Goal: Information Seeking & Learning: Learn about a topic

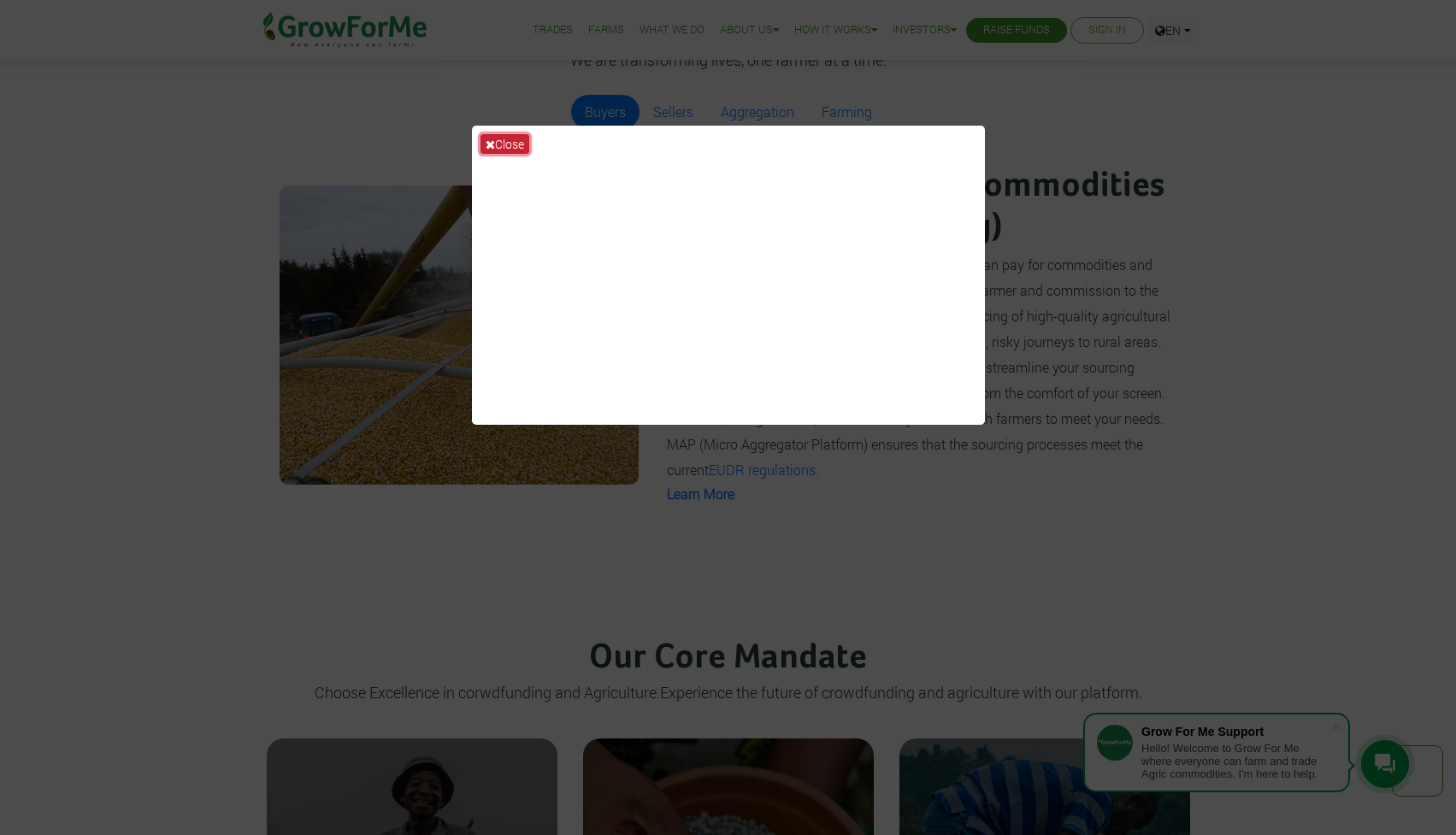
click at [509, 142] on button "Close" at bounding box center [504, 144] width 48 height 20
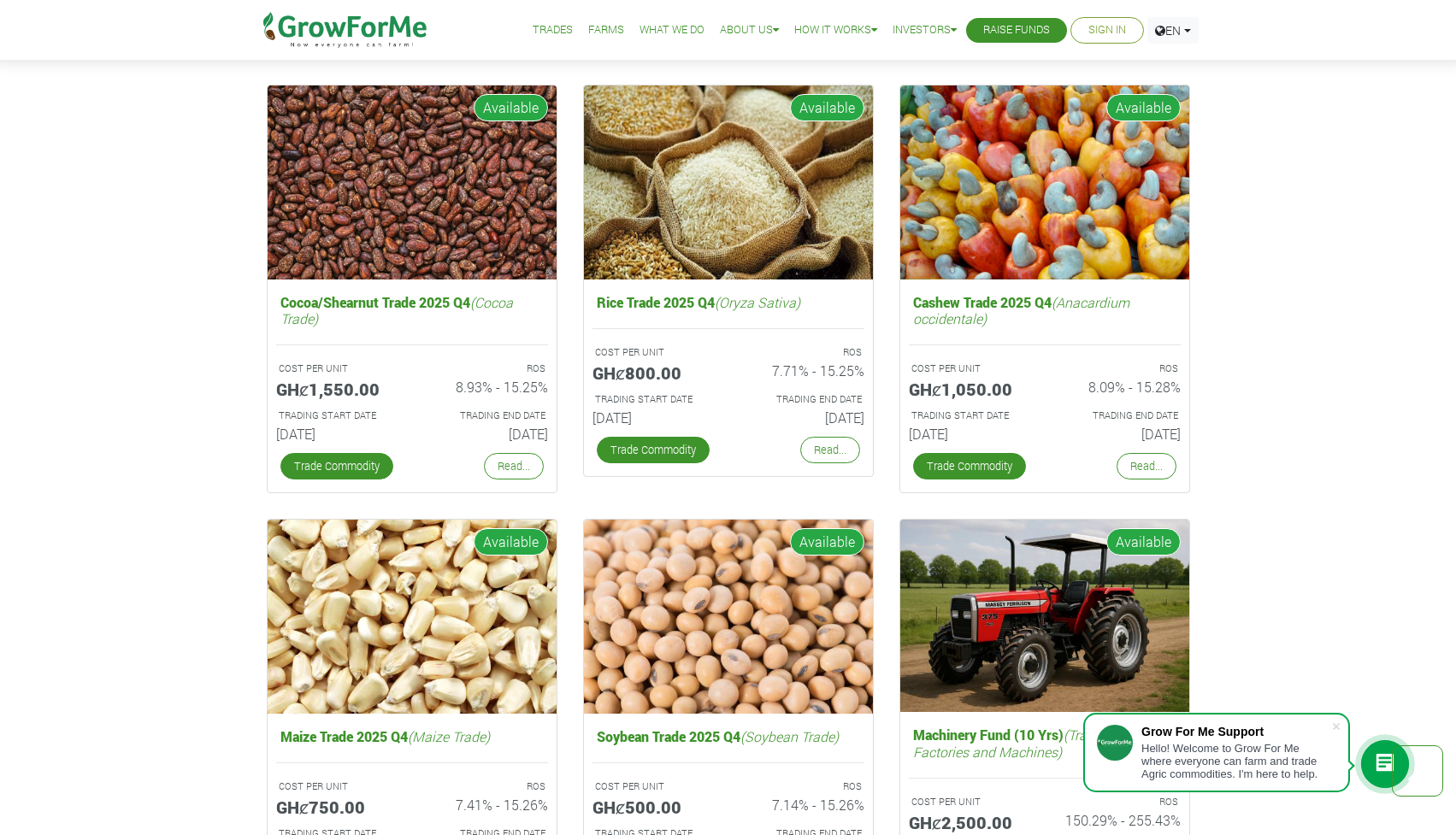
scroll to position [2616, 0]
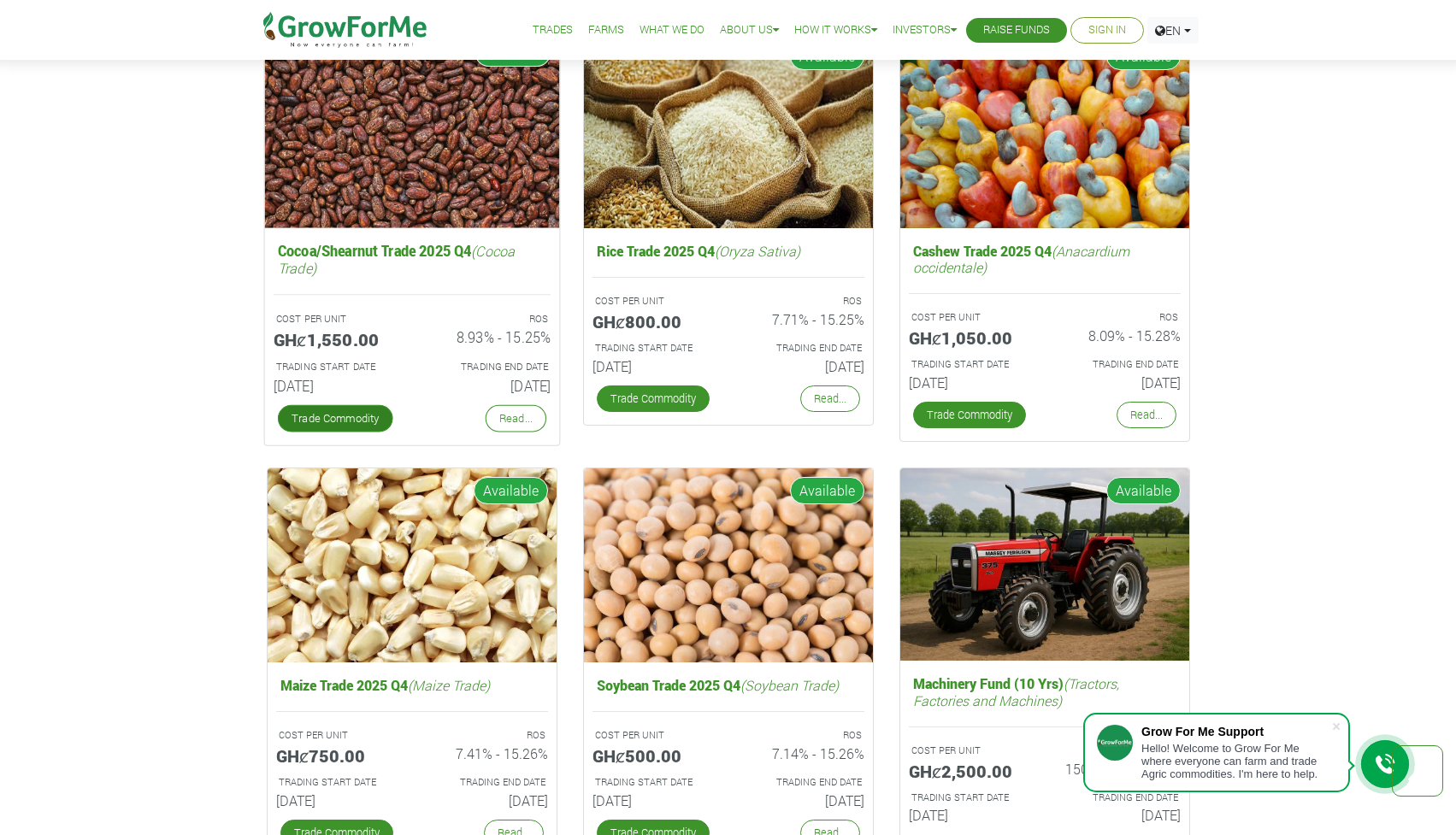
click at [345, 416] on link "Trade Commodity" at bounding box center [334, 419] width 115 height 28
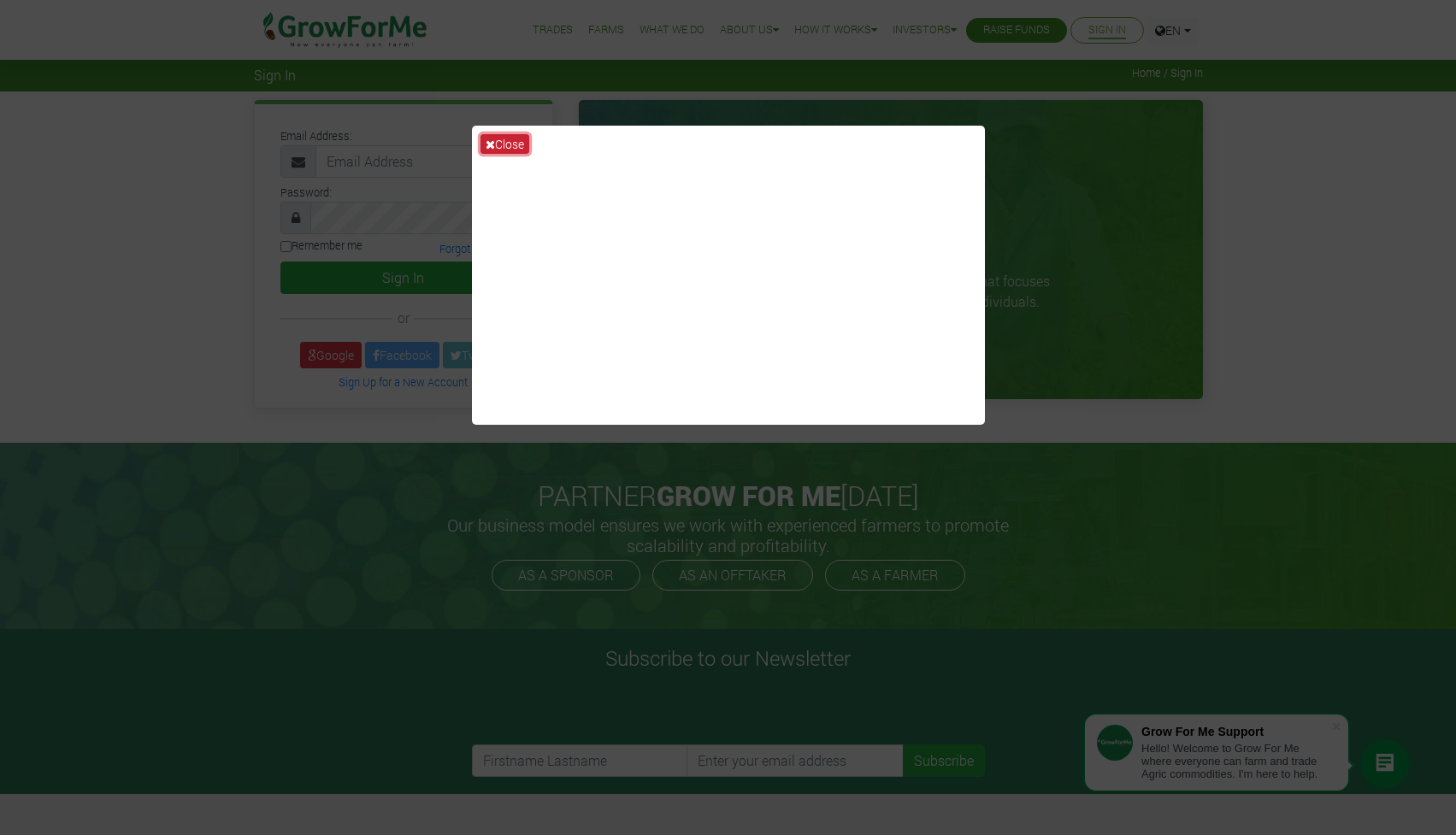
click at [498, 137] on button "Close" at bounding box center [504, 144] width 48 height 20
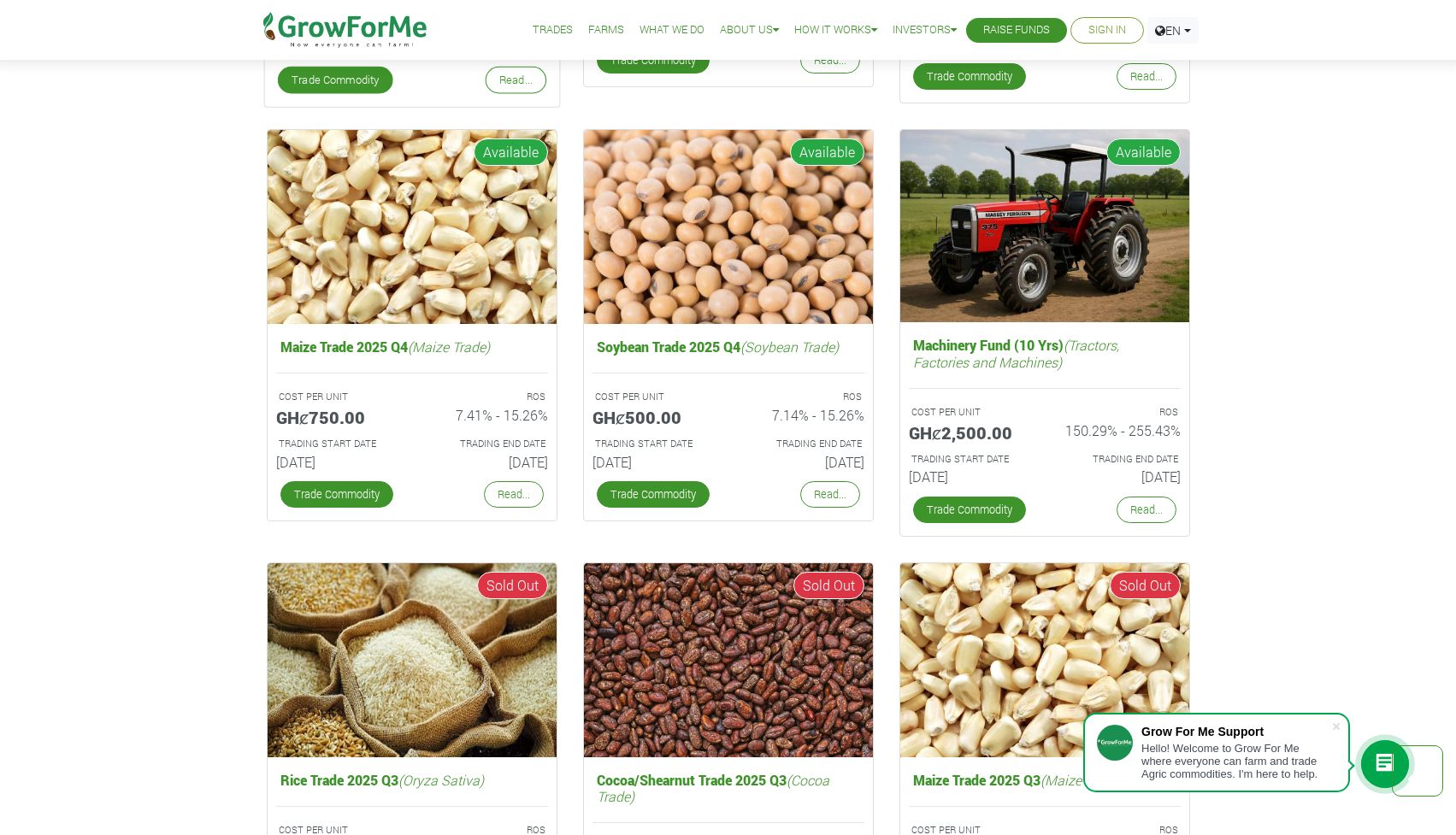
scroll to position [2957, 0]
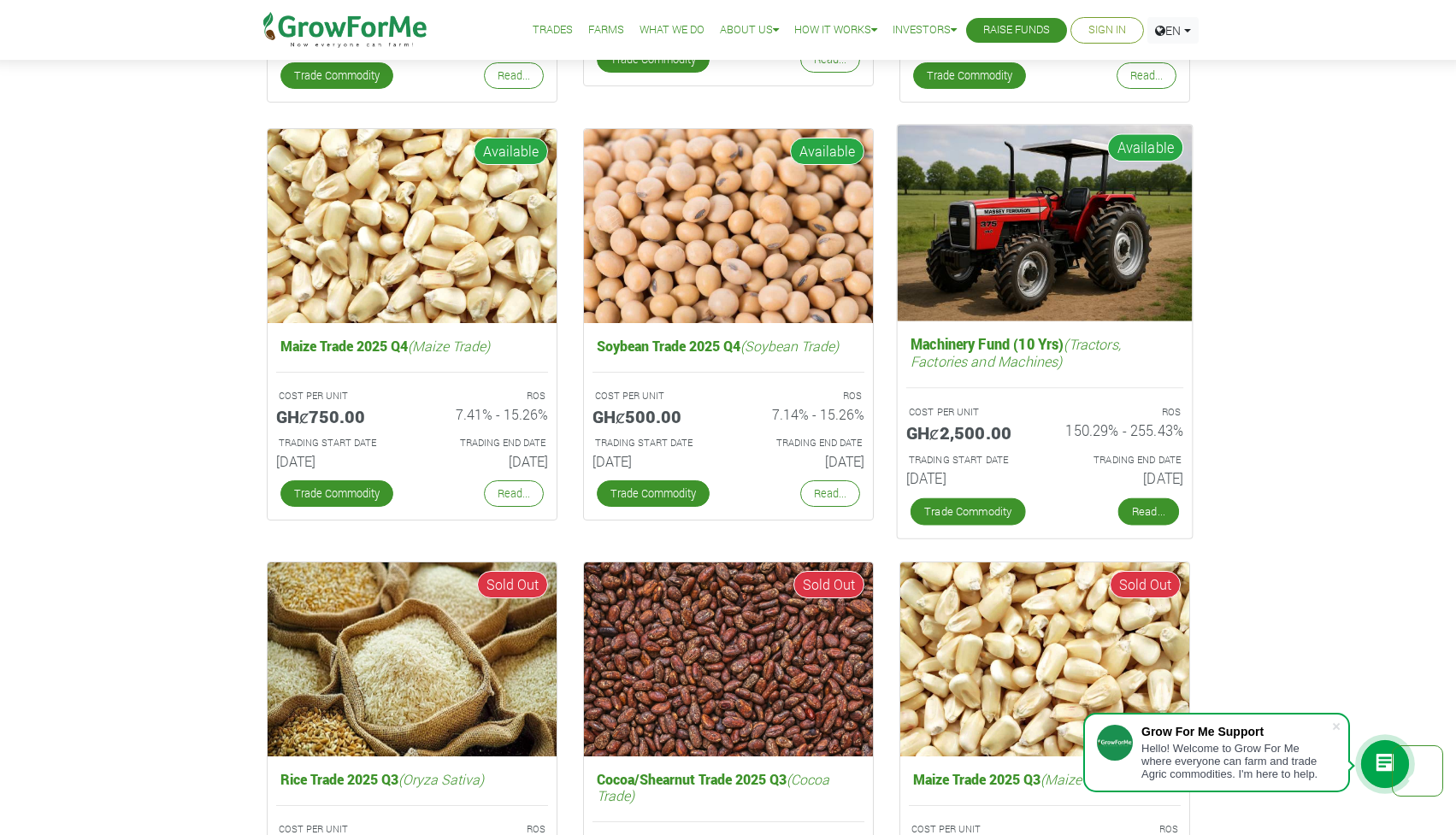
click at [1144, 513] on link "Read..." at bounding box center [1148, 513] width 61 height 28
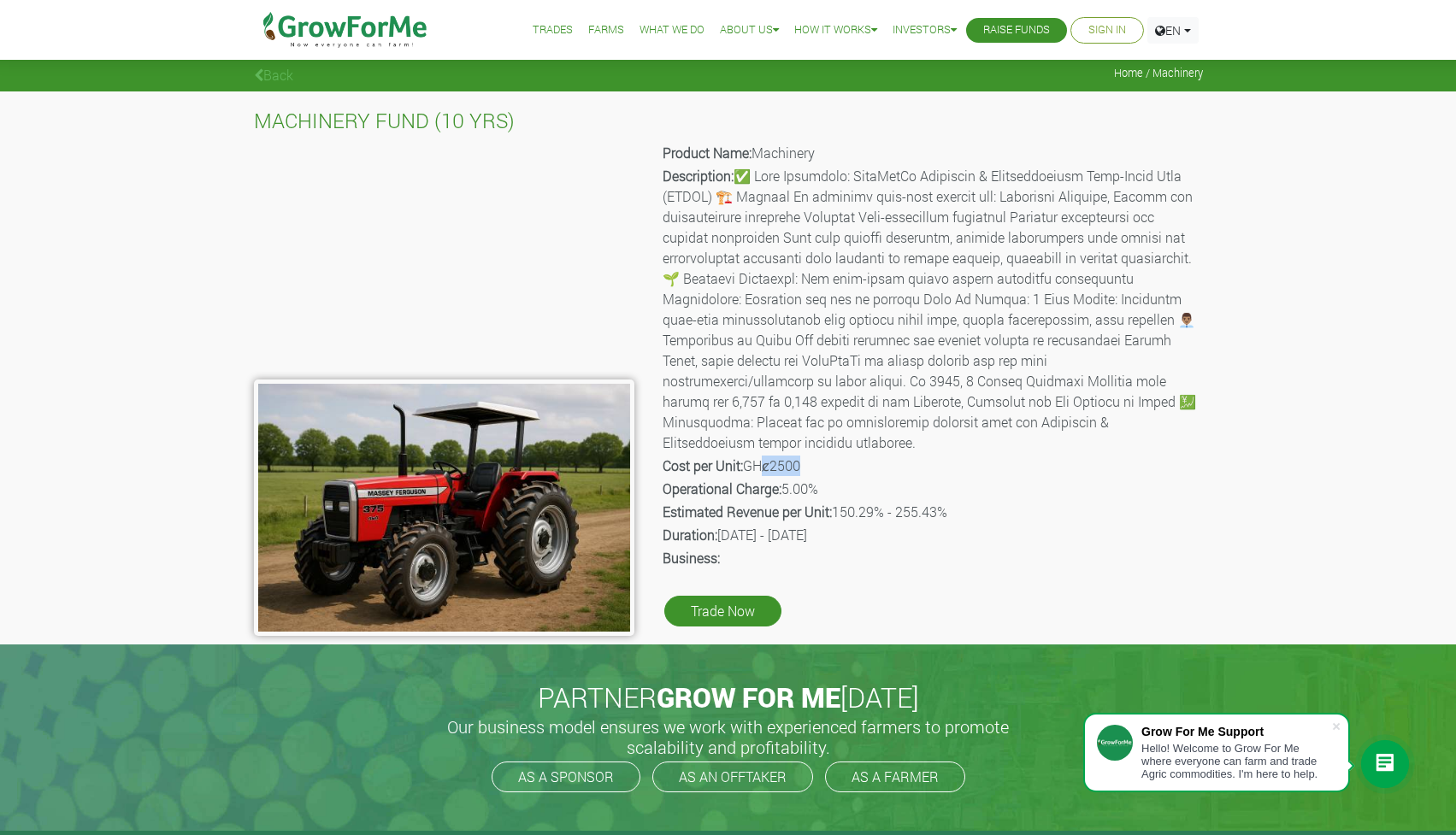
drag, startPoint x: 768, startPoint y: 452, endPoint x: 815, endPoint y: 449, distance: 47.1
click at [815, 455] on p "Cost per Unit: GHȼ2500" at bounding box center [932, 465] width 538 height 21
drag, startPoint x: 835, startPoint y: 488, endPoint x: 949, endPoint y: 496, distance: 114.3
click at [949, 502] on p "Estimated Revenue per Unit: 150.29% - 255.43%" at bounding box center [932, 512] width 538 height 21
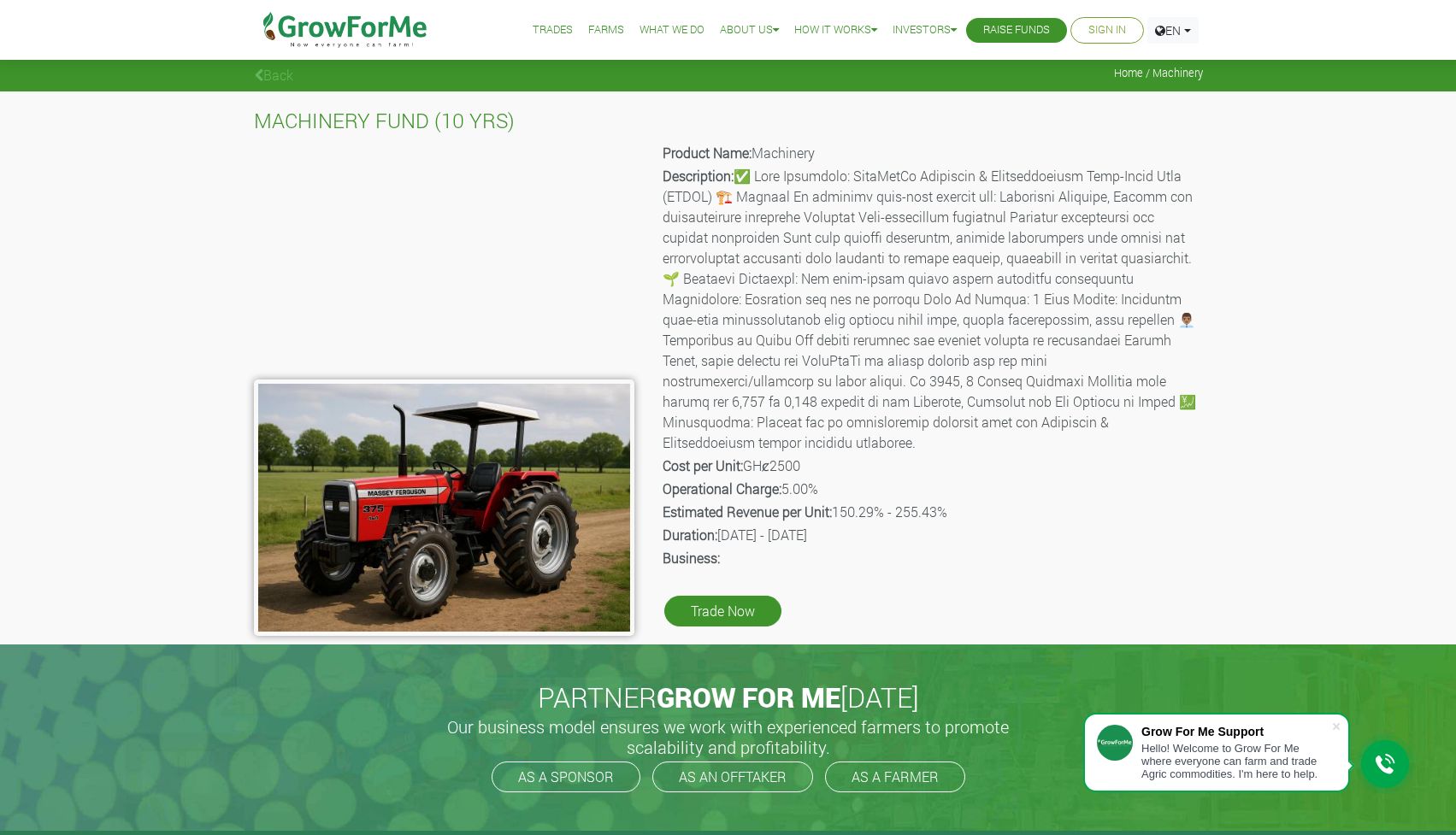
drag, startPoint x: 662, startPoint y: 518, endPoint x: 917, endPoint y: 509, distance: 255.2
click at [917, 525] on p "Duration: 01st Jun 2025 - 01st Jun 2035" at bounding box center [932, 535] width 538 height 21
click at [705, 525] on p "Duration: 01st Jun 2025 - 01st Jun 2035" at bounding box center [932, 535] width 538 height 21
drag, startPoint x: 838, startPoint y: 500, endPoint x: 951, endPoint y: 500, distance: 113.0
click at [951, 502] on p "Estimated Revenue per Unit: 150.29% - 255.43%" at bounding box center [932, 512] width 538 height 21
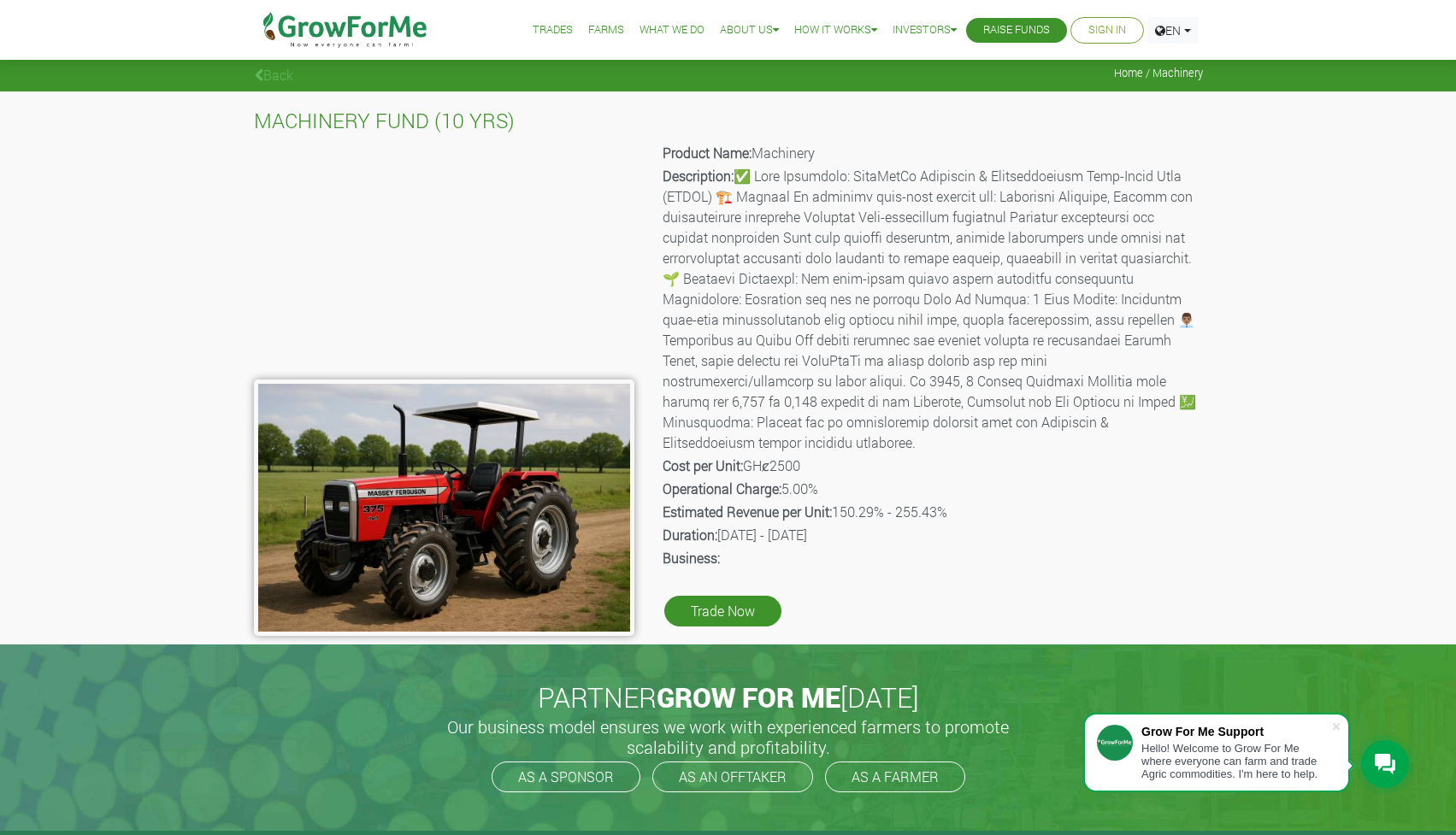
click at [914, 502] on p "Estimated Revenue per Unit: 150.29% - 255.43%" at bounding box center [932, 512] width 538 height 21
drag, startPoint x: 892, startPoint y: 494, endPoint x: 962, endPoint y: 490, distance: 70.1
click at [962, 502] on p "Estimated Revenue per Unit: 150.29% - 255.43%" at bounding box center [932, 512] width 538 height 21
drag, startPoint x: 773, startPoint y: 440, endPoint x: 807, endPoint y: 447, distance: 34.7
click at [808, 455] on p "Cost per Unit: GHȼ2500" at bounding box center [932, 465] width 538 height 21
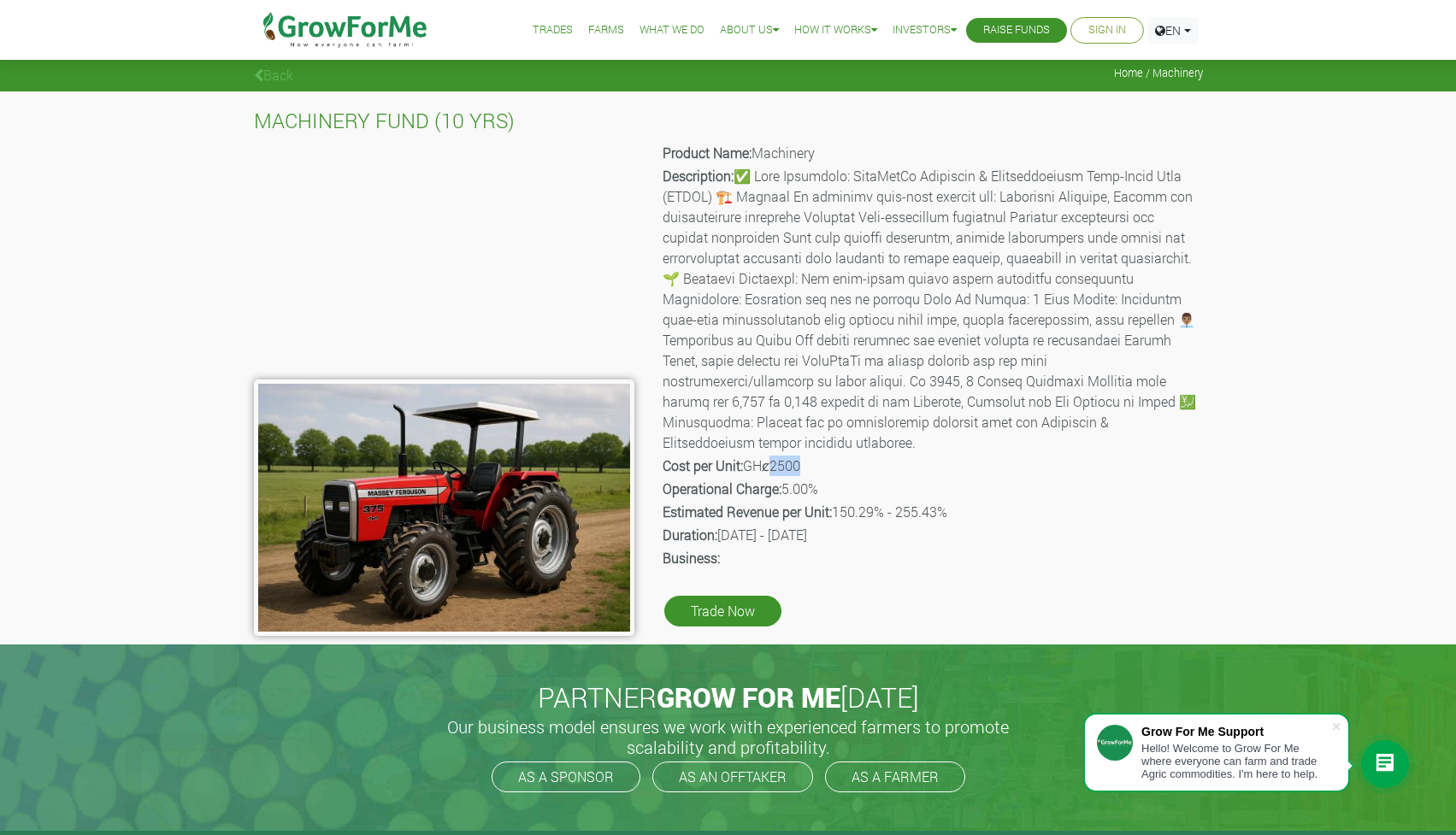
click at [273, 75] on link "Back" at bounding box center [274, 75] width 39 height 18
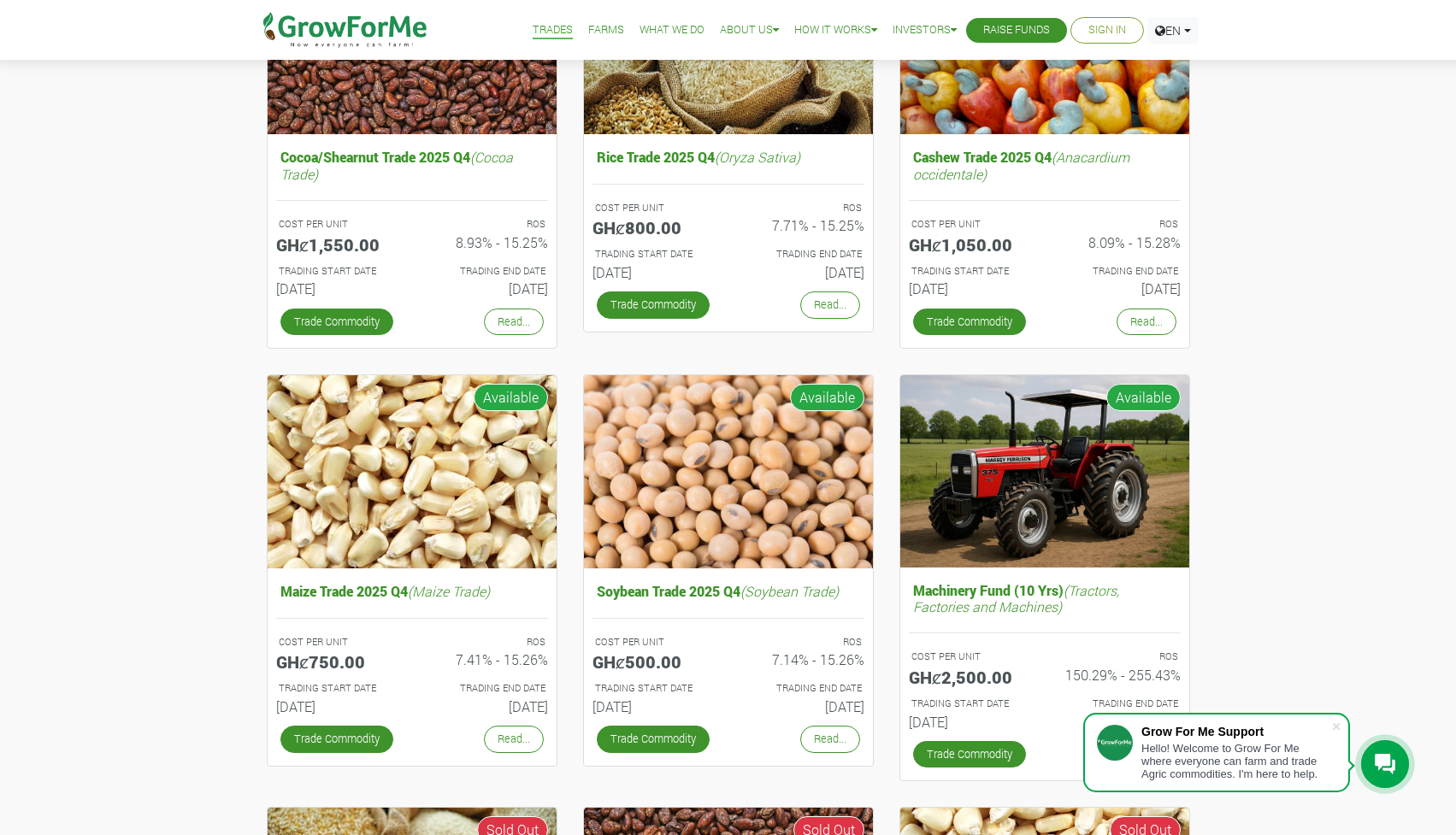
scroll to position [235, 0]
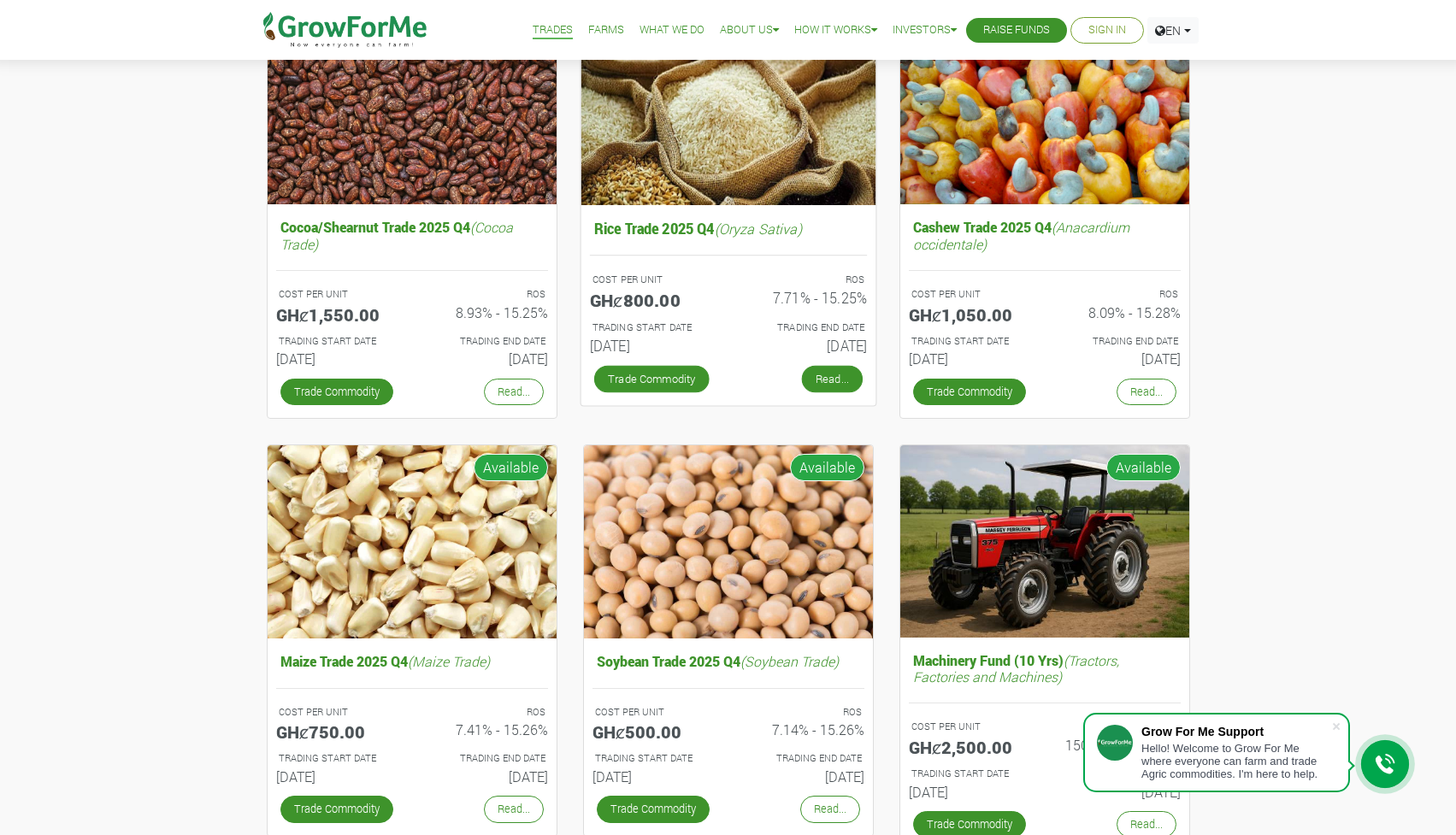
click at [846, 380] on link "Read..." at bounding box center [832, 379] width 61 height 28
